Goal: Task Accomplishment & Management: Use online tool/utility

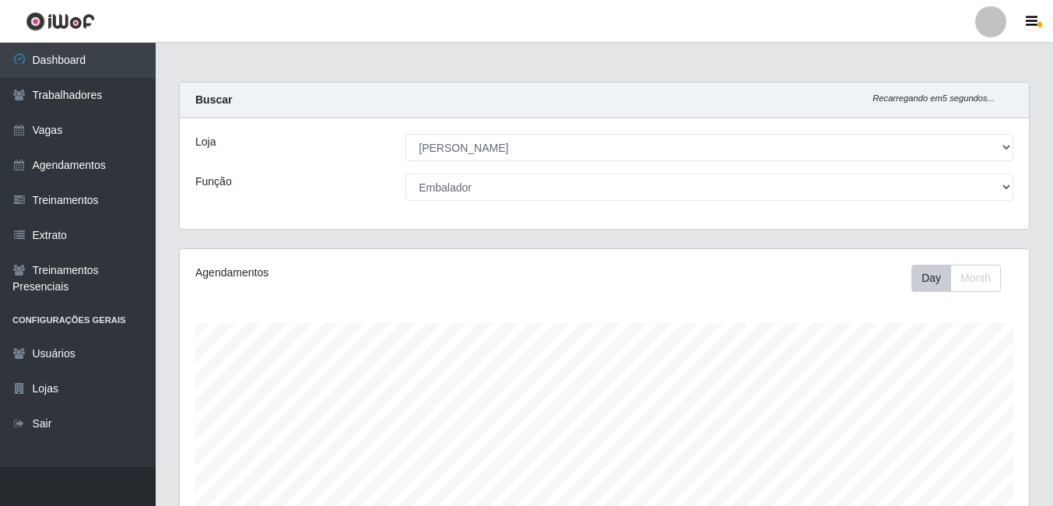
select select "430"
select select "1"
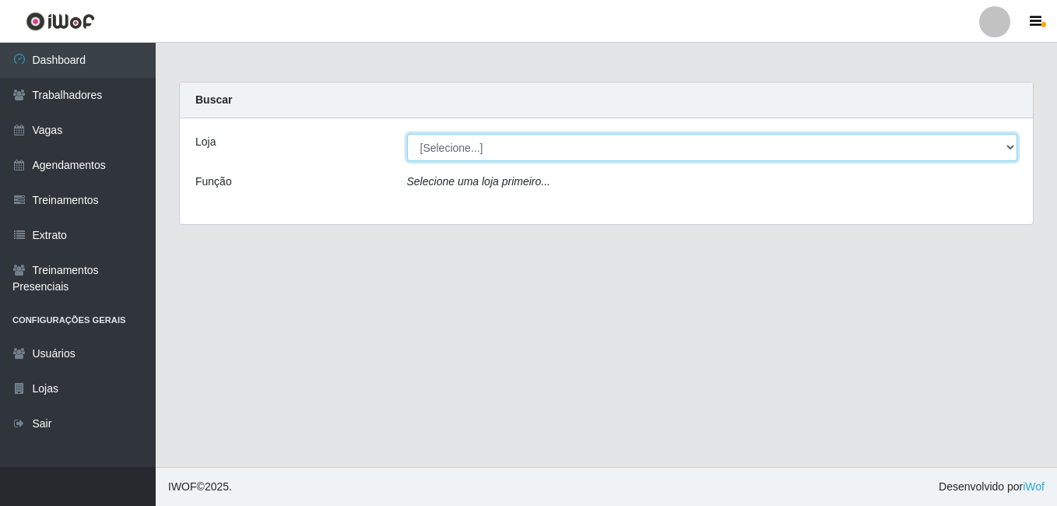
click at [1005, 147] on select "[Selecione...] [PERSON_NAME]" at bounding box center [712, 147] width 611 height 27
select select "430"
click at [407, 134] on select "[Selecione...] [PERSON_NAME]" at bounding box center [712, 147] width 611 height 27
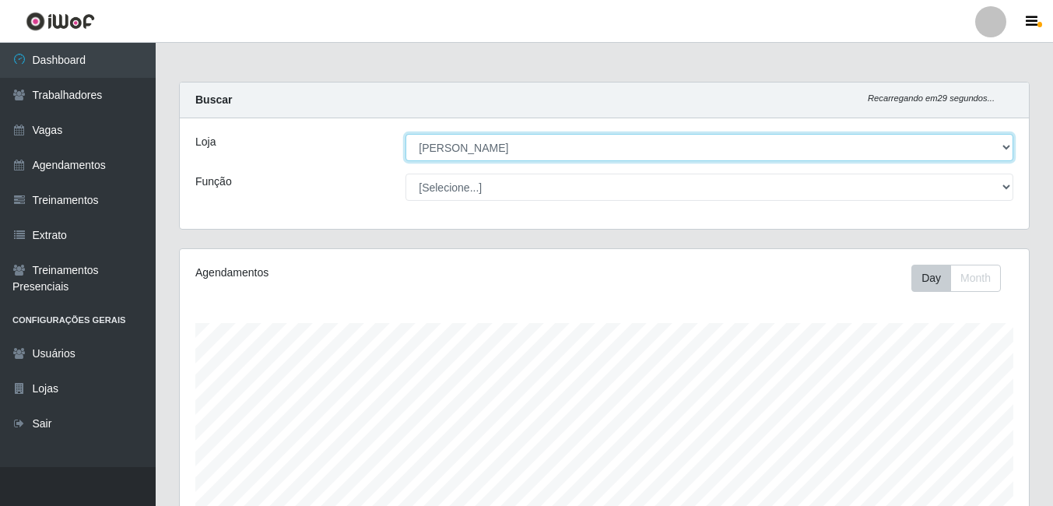
scroll to position [323, 849]
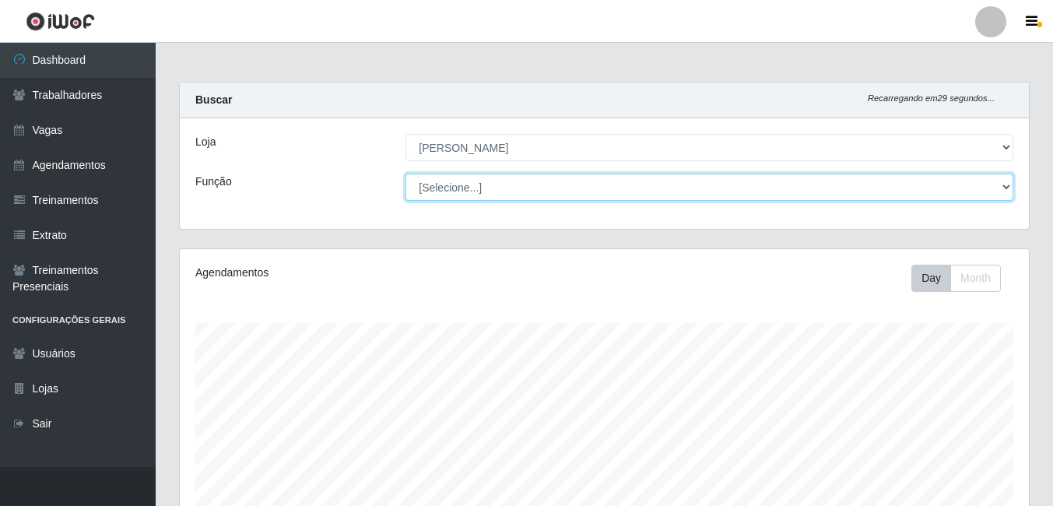
click at [468, 191] on select "[Selecione...] Auxiliar de Estacionamento Auxiliar de Estacionamento + Auxiliar…" at bounding box center [709, 187] width 608 height 27
select select "1"
click at [405, 174] on select "[Selecione...] Auxiliar de Estacionamento Auxiliar de Estacionamento + Auxiliar…" at bounding box center [709, 187] width 608 height 27
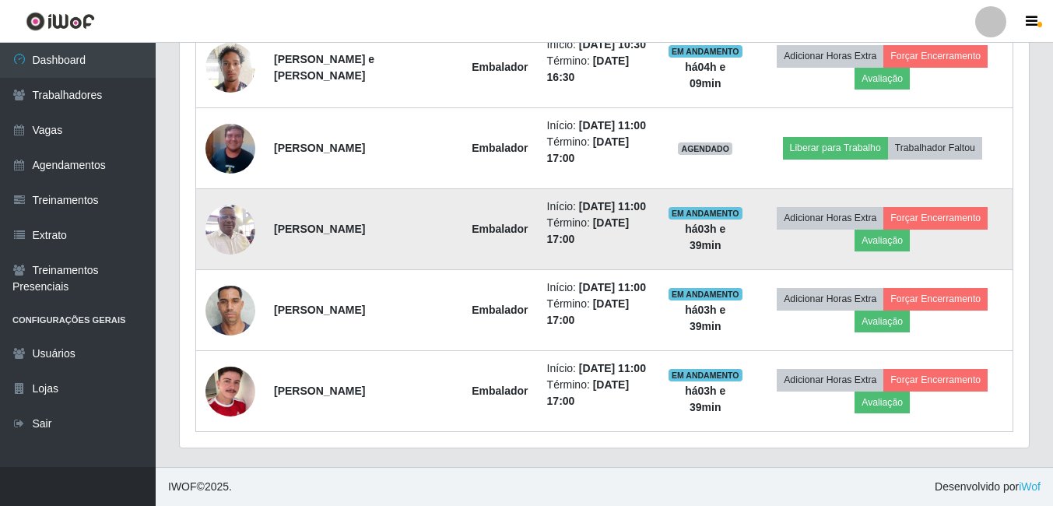
scroll to position [893, 0]
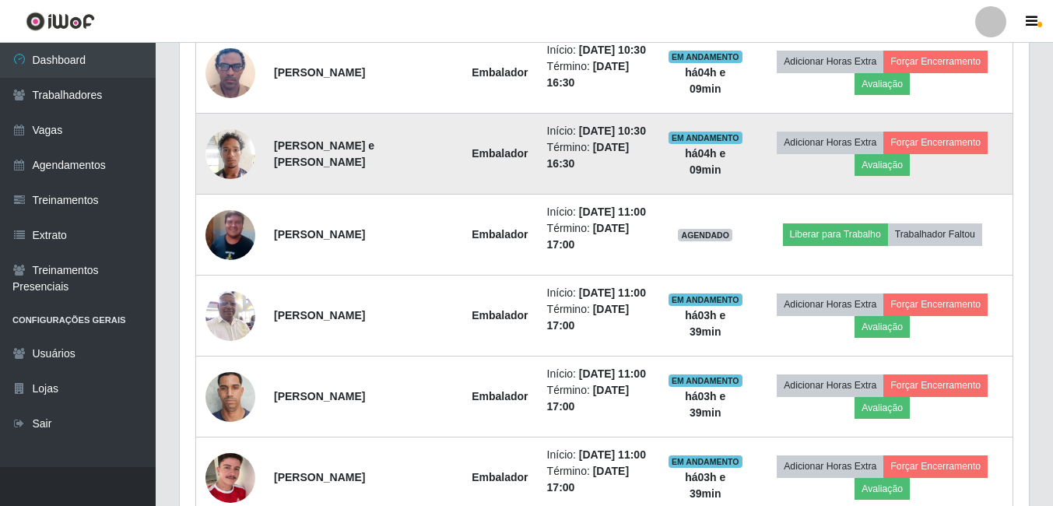
click at [224, 187] on img at bounding box center [230, 154] width 50 height 66
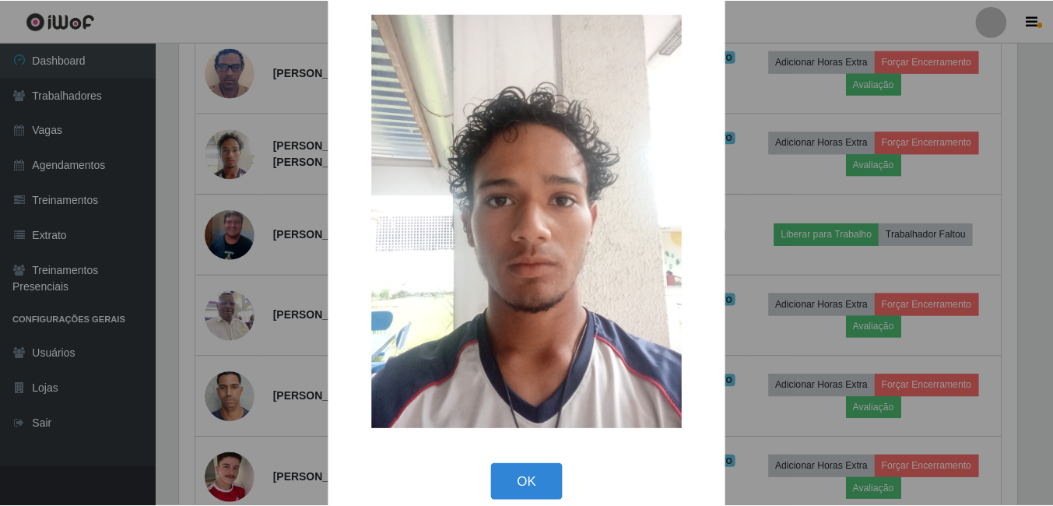
scroll to position [45, 0]
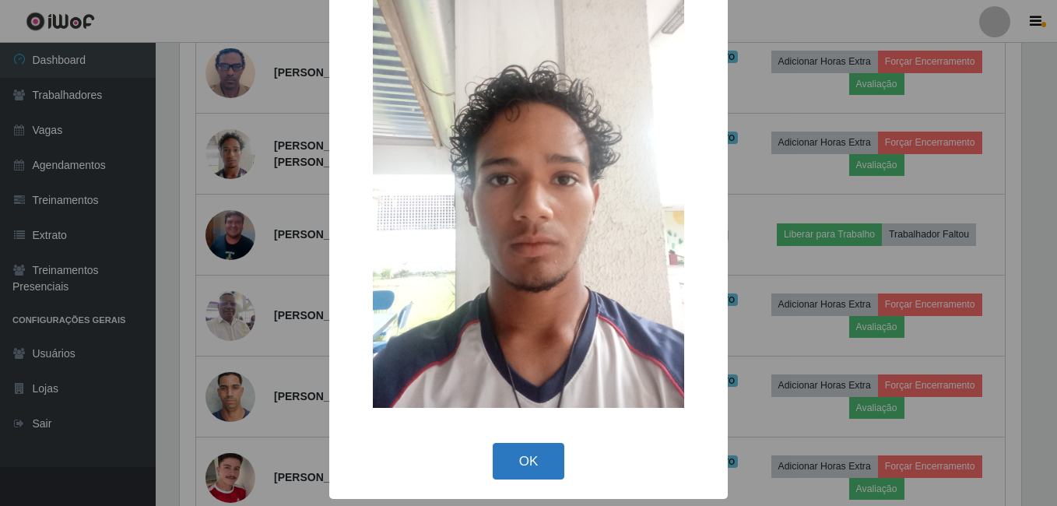
click at [514, 448] on button "OK" at bounding box center [529, 461] width 72 height 37
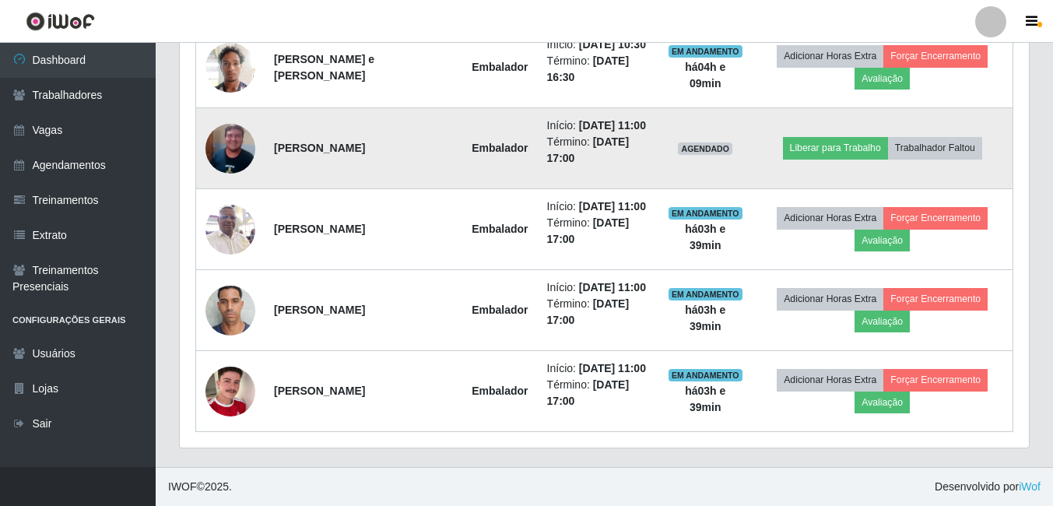
scroll to position [1126, 0]
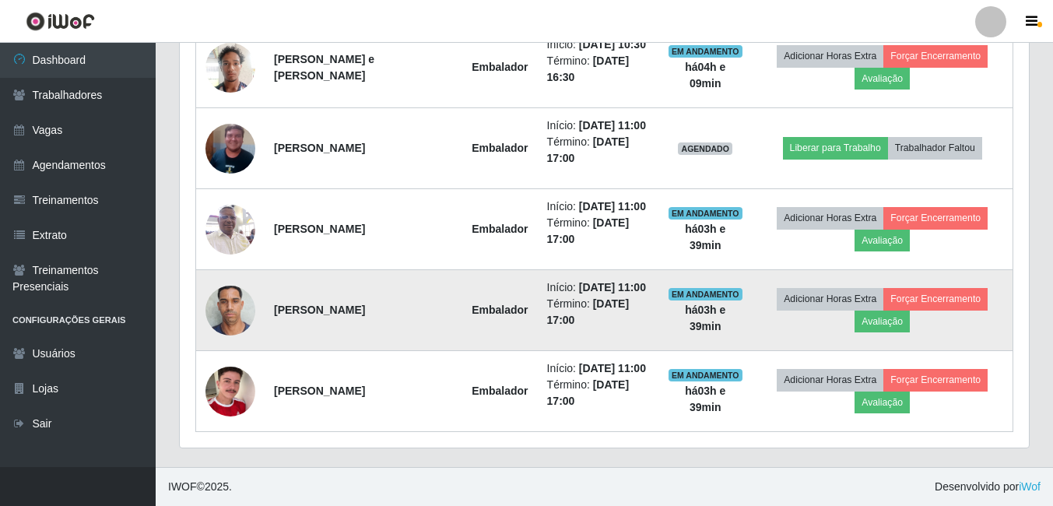
click at [237, 278] on img at bounding box center [230, 310] width 50 height 66
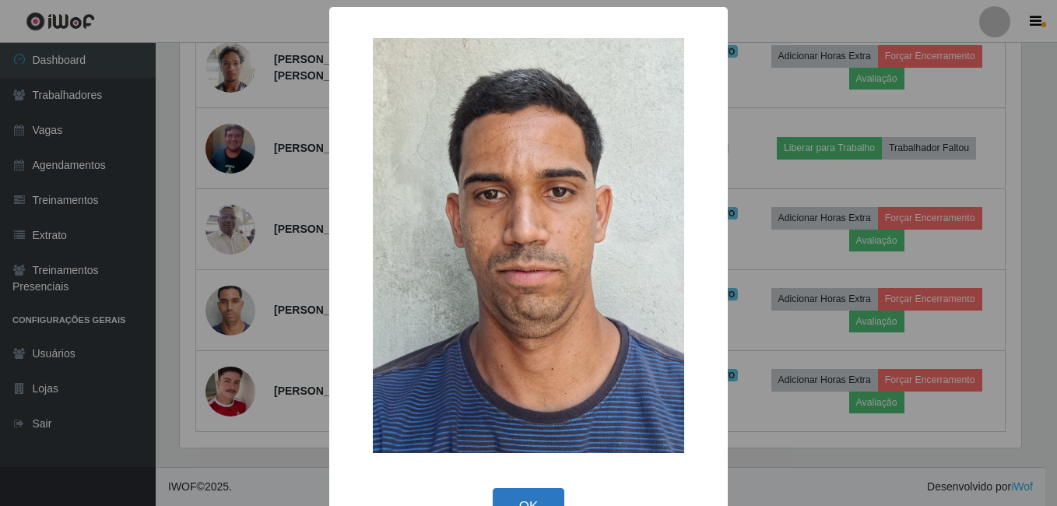
click at [507, 493] on button "OK" at bounding box center [529, 506] width 72 height 37
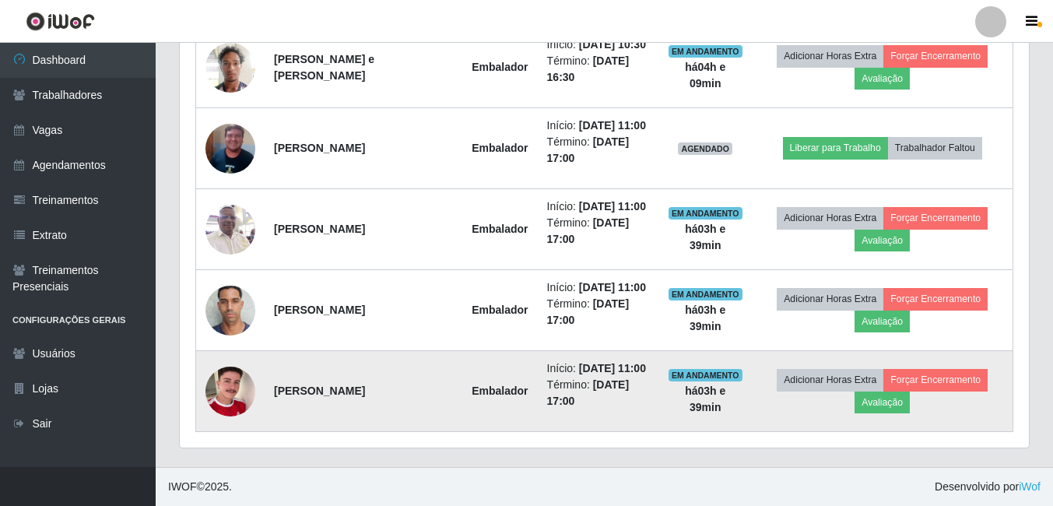
scroll to position [1126, 0]
drag, startPoint x: 275, startPoint y: 391, endPoint x: 338, endPoint y: 356, distance: 72.8
click at [338, 356] on td "[PERSON_NAME]" at bounding box center [364, 391] width 198 height 81
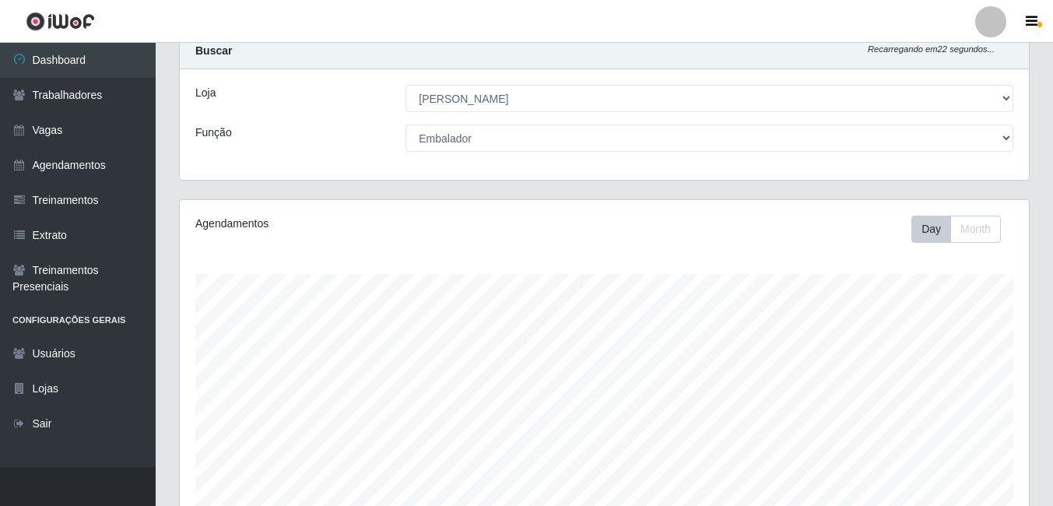
scroll to position [0, 0]
